Goal: Check status: Check status

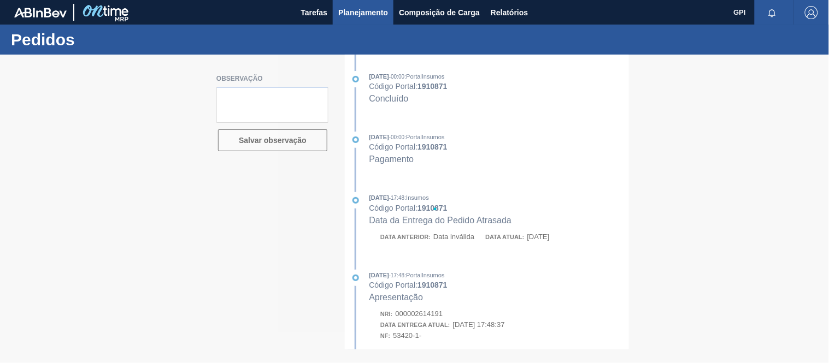
click at [375, 14] on span "Planejamento" at bounding box center [363, 12] width 50 height 13
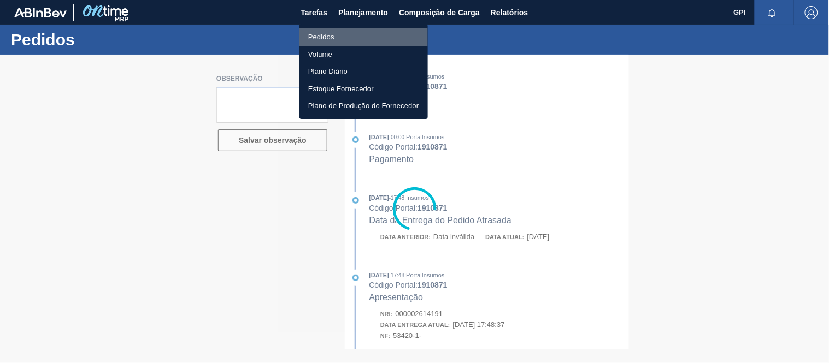
click at [351, 34] on li "Pedidos" at bounding box center [363, 36] width 128 height 17
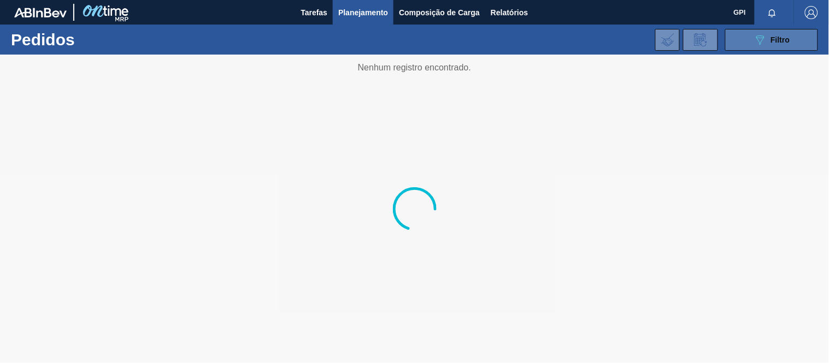
click at [750, 33] on button "089F7B8B-B2A5-4AFE-B5C0-19BA573D28AC Filtro" at bounding box center [771, 40] width 93 height 22
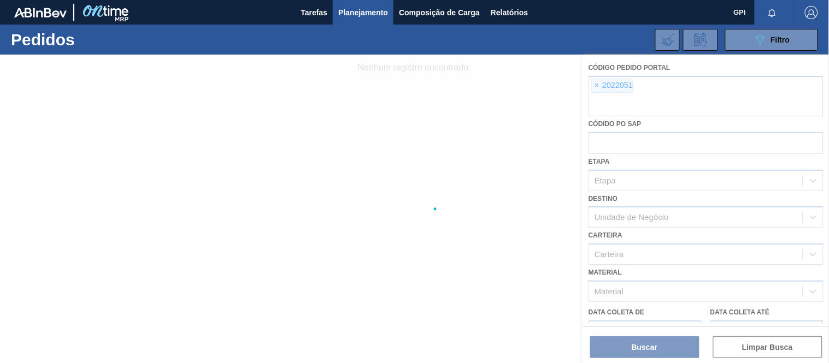
click at [599, 87] on div at bounding box center [414, 209] width 829 height 309
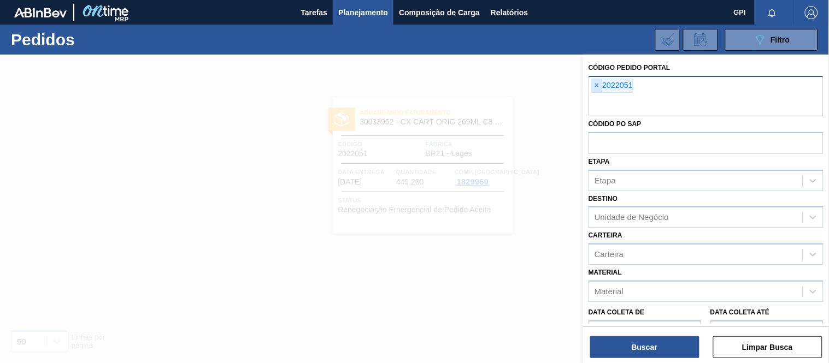
click at [597, 79] on span "×" at bounding box center [597, 85] width 10 height 13
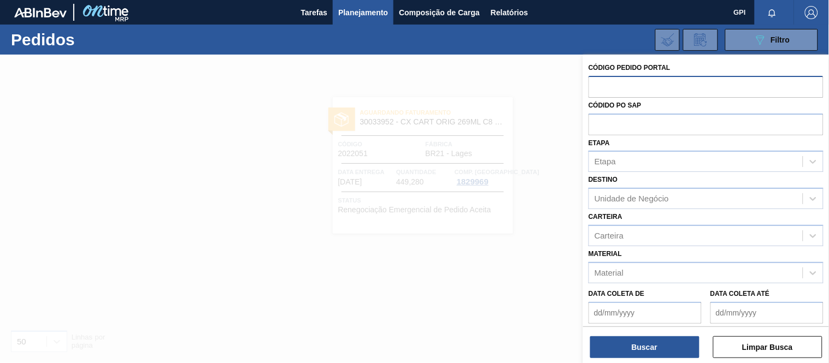
paste input "1980476"
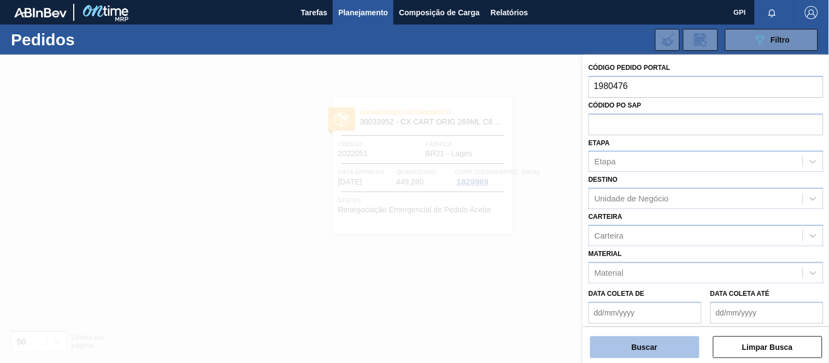
type input "1980476"
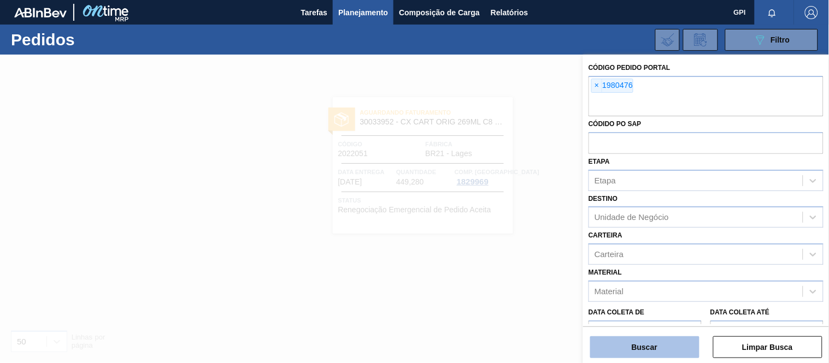
click at [637, 350] on button "Buscar" at bounding box center [644, 348] width 109 height 22
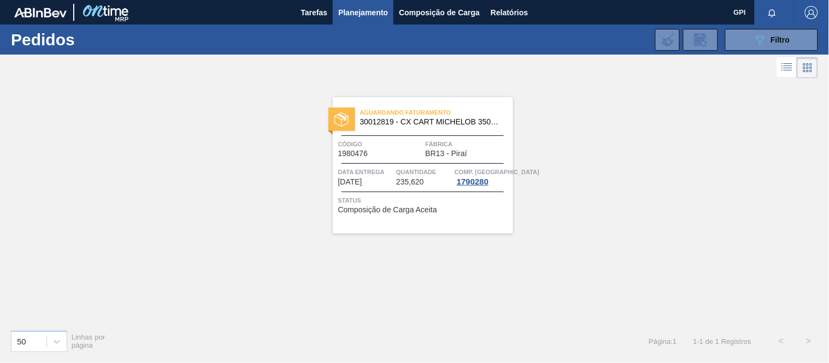
click at [381, 149] on span "Código" at bounding box center [380, 144] width 85 height 11
